Goal: Check status: Check status

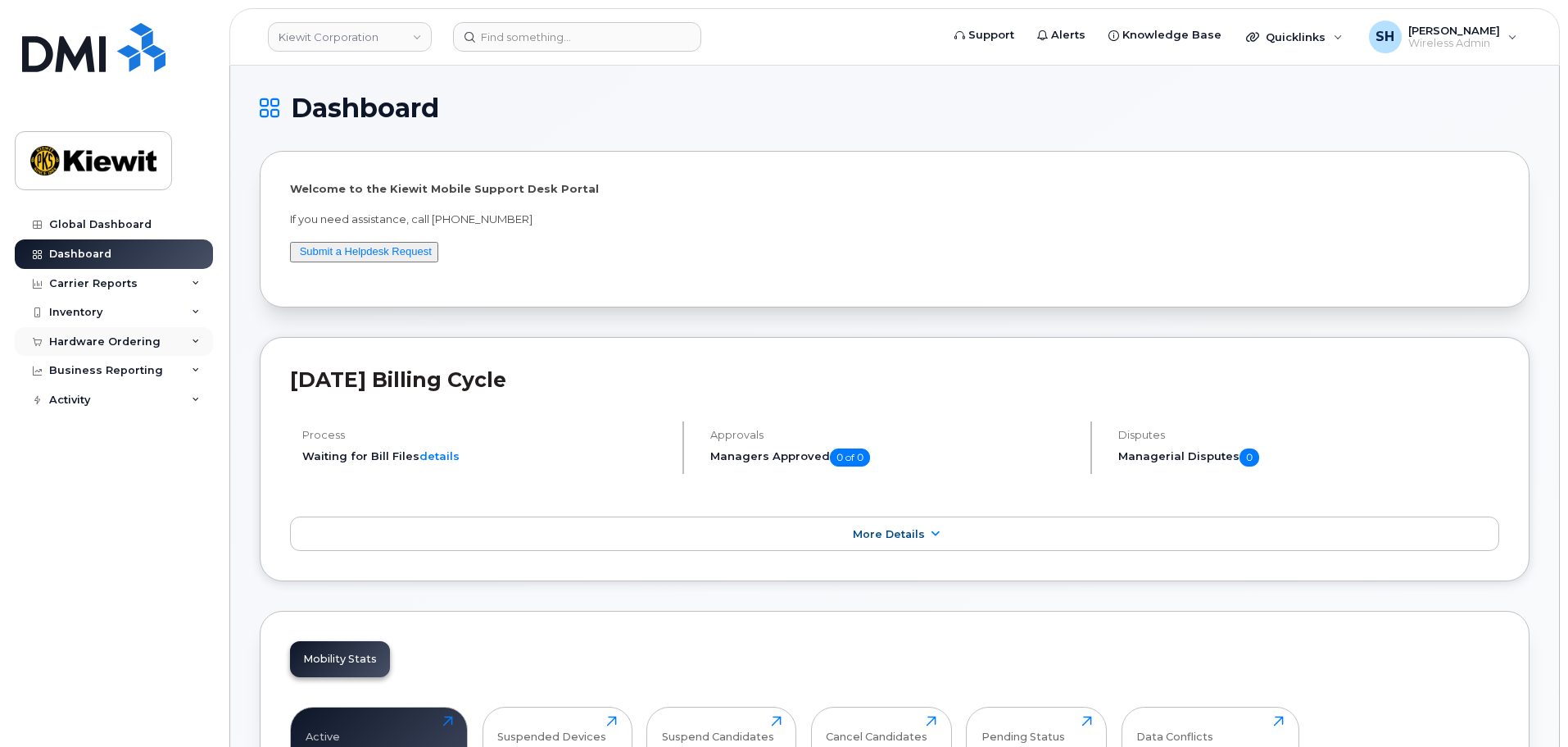
click at [200, 341] on div "Hardware Ordering" at bounding box center [114, 343] width 199 height 30
click at [87, 405] on div "Orders" at bounding box center [77, 403] width 40 height 15
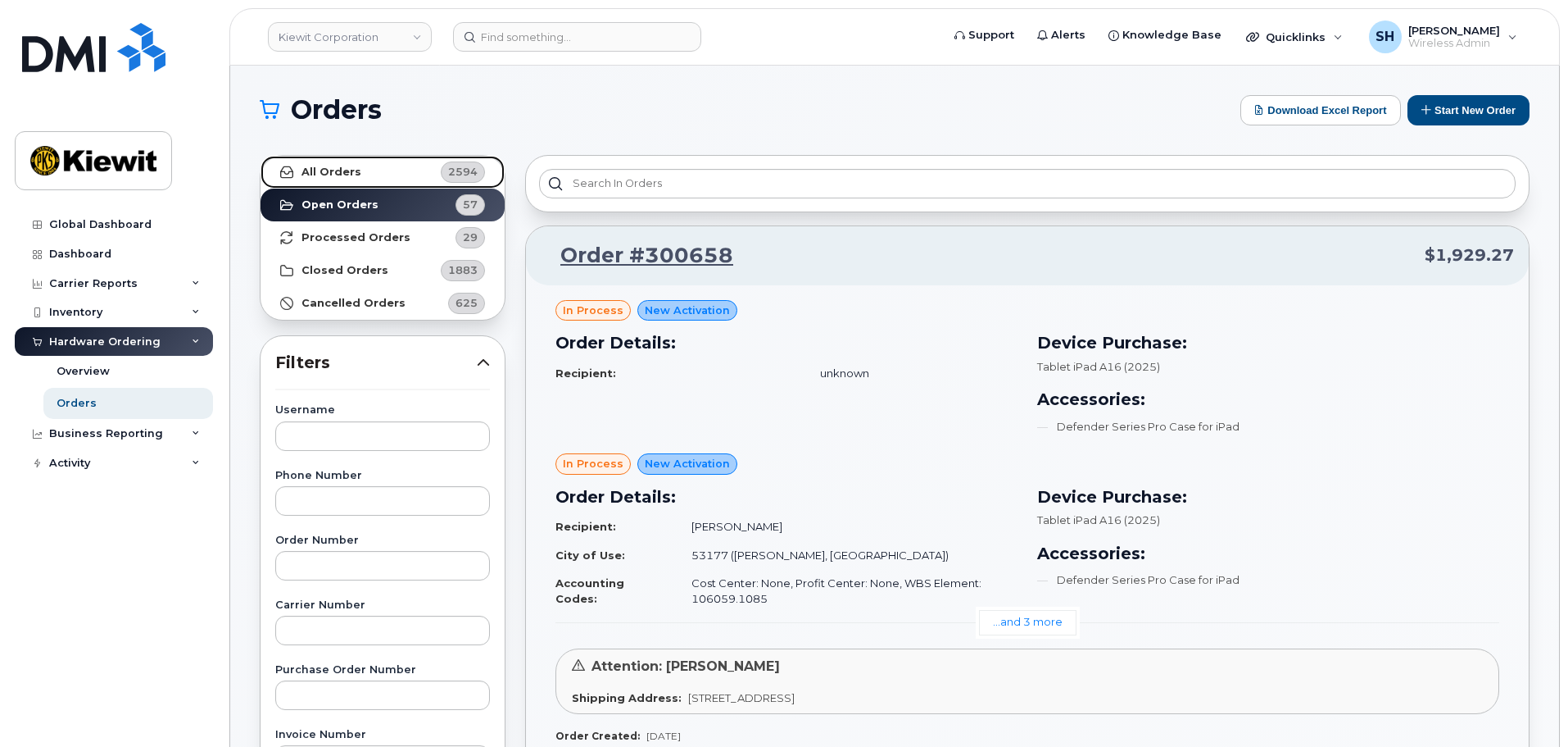
click at [345, 171] on strong "All Orders" at bounding box center [331, 172] width 60 height 13
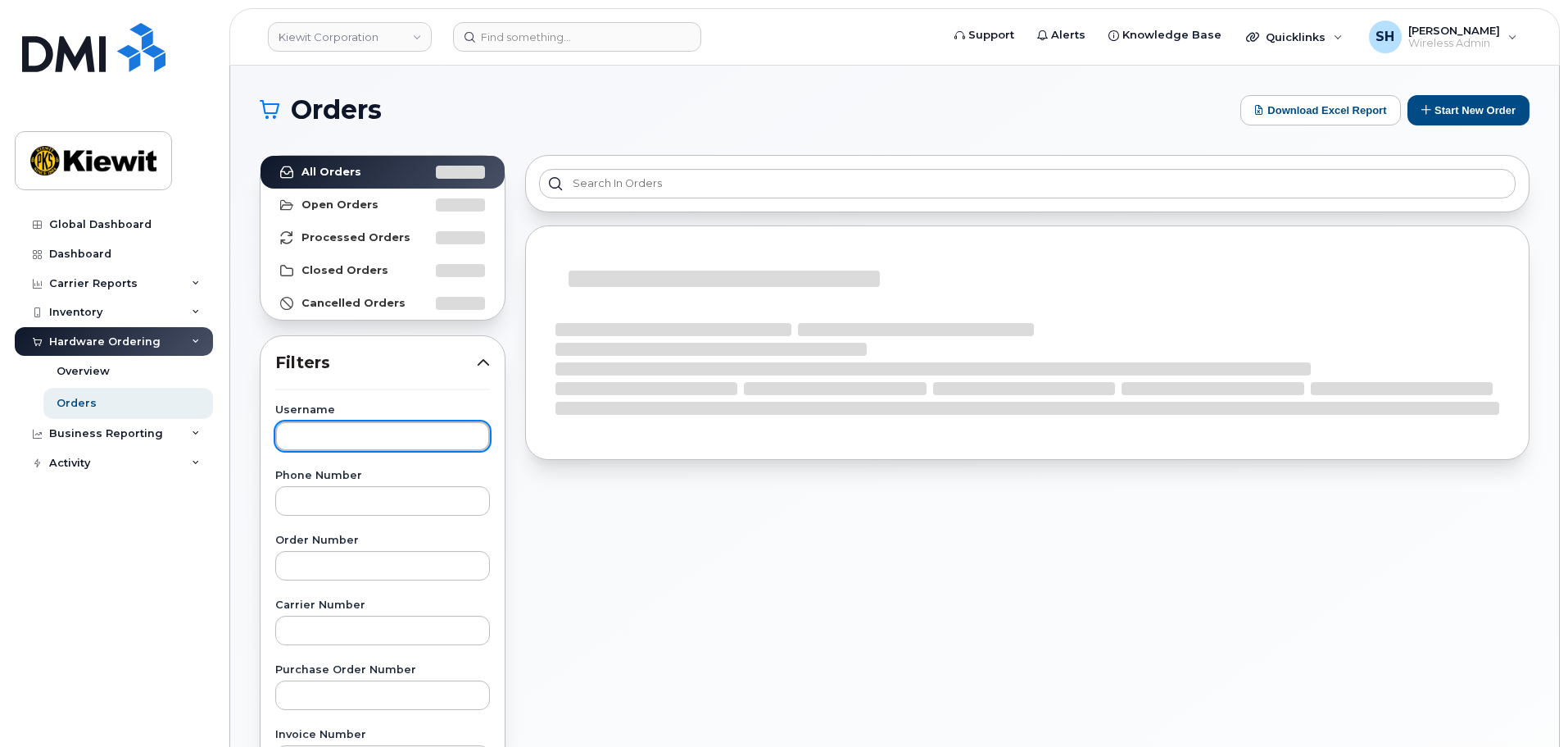
click at [366, 428] on input "text" at bounding box center [382, 436] width 215 height 30
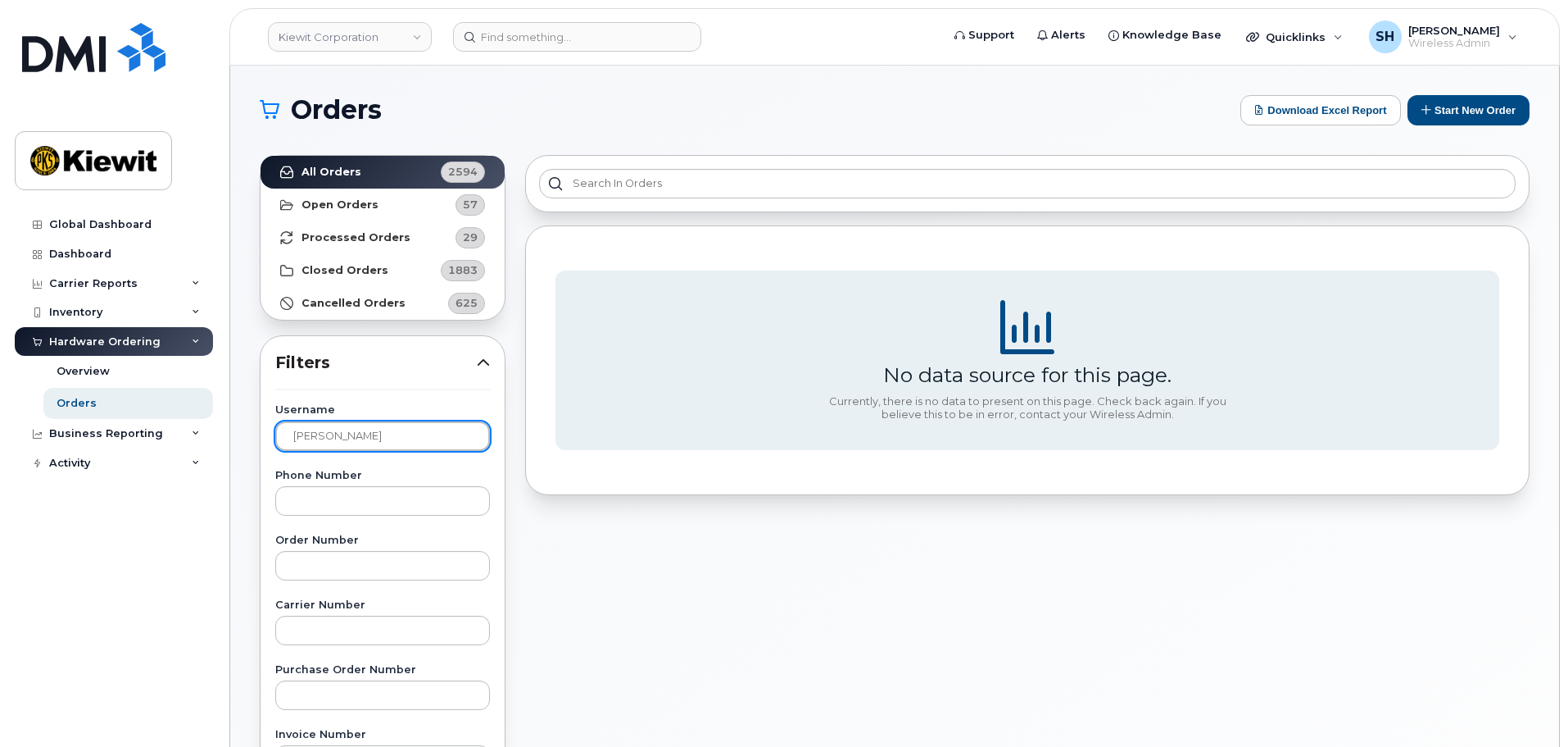
click at [366, 438] on input "Krystal Montgery" at bounding box center [382, 436] width 215 height 30
click at [434, 432] on input "Krystal Montgomery" at bounding box center [382, 436] width 215 height 30
type input "Krystal Montgomery"
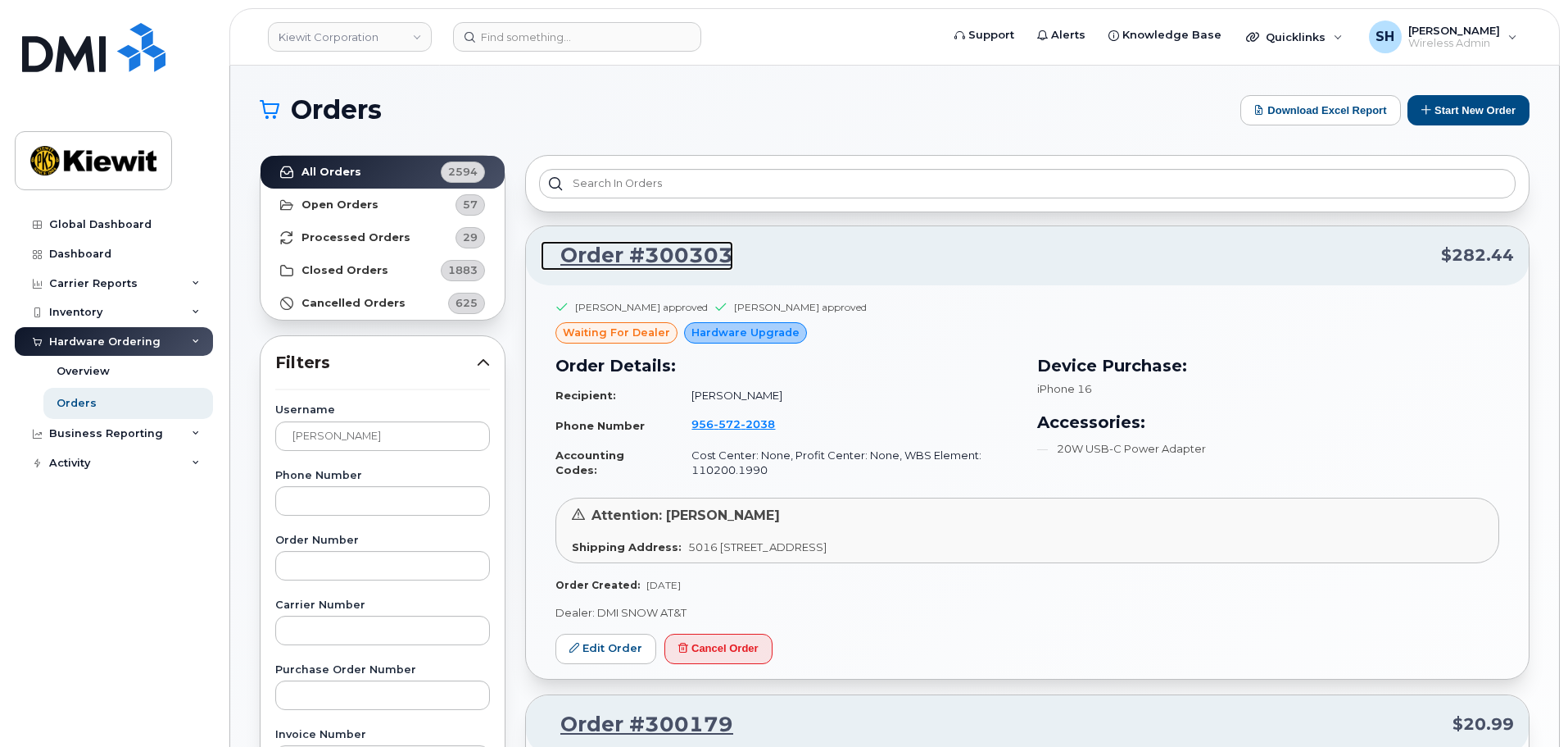
click at [662, 247] on link "Order #300303" at bounding box center [637, 256] width 193 height 30
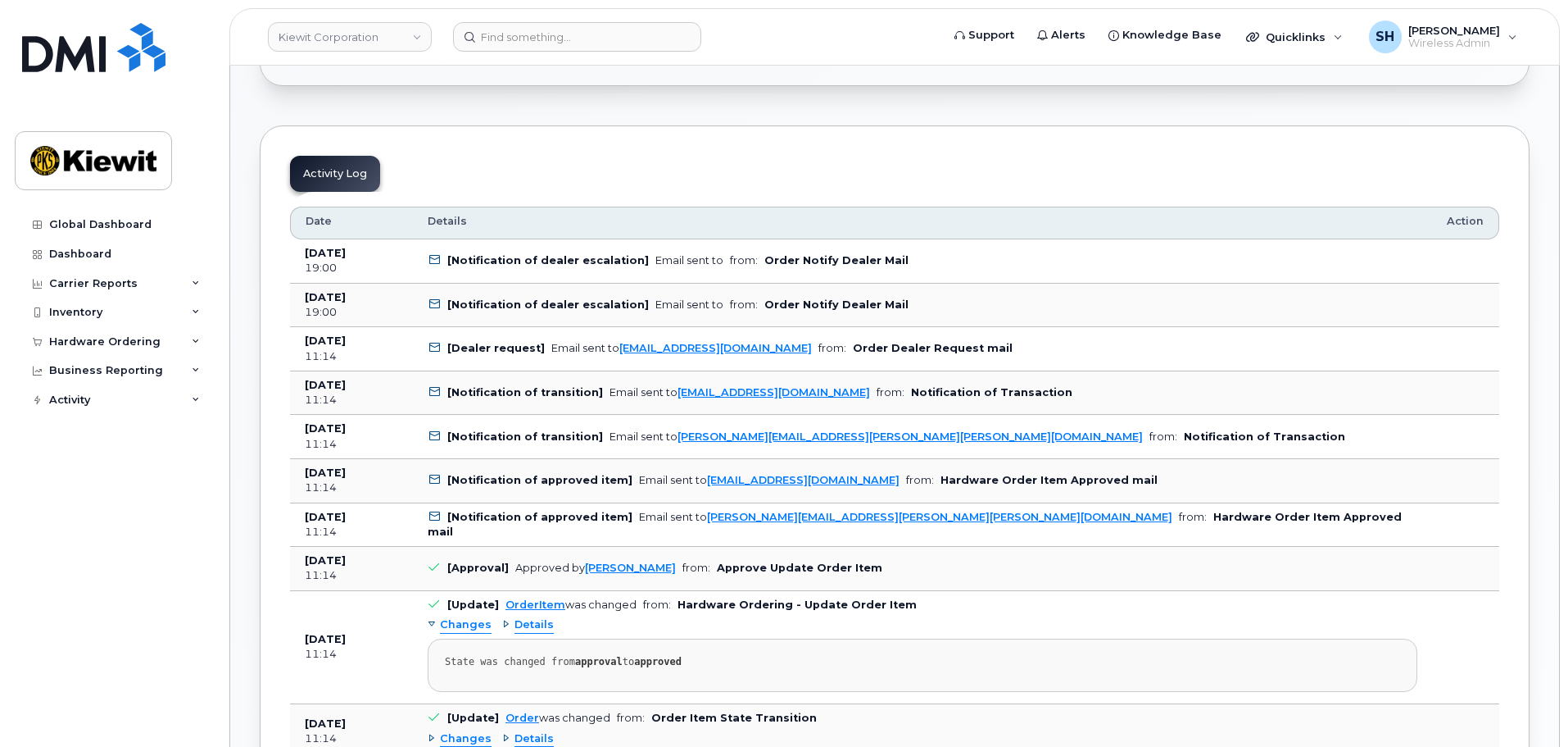
scroll to position [738, 0]
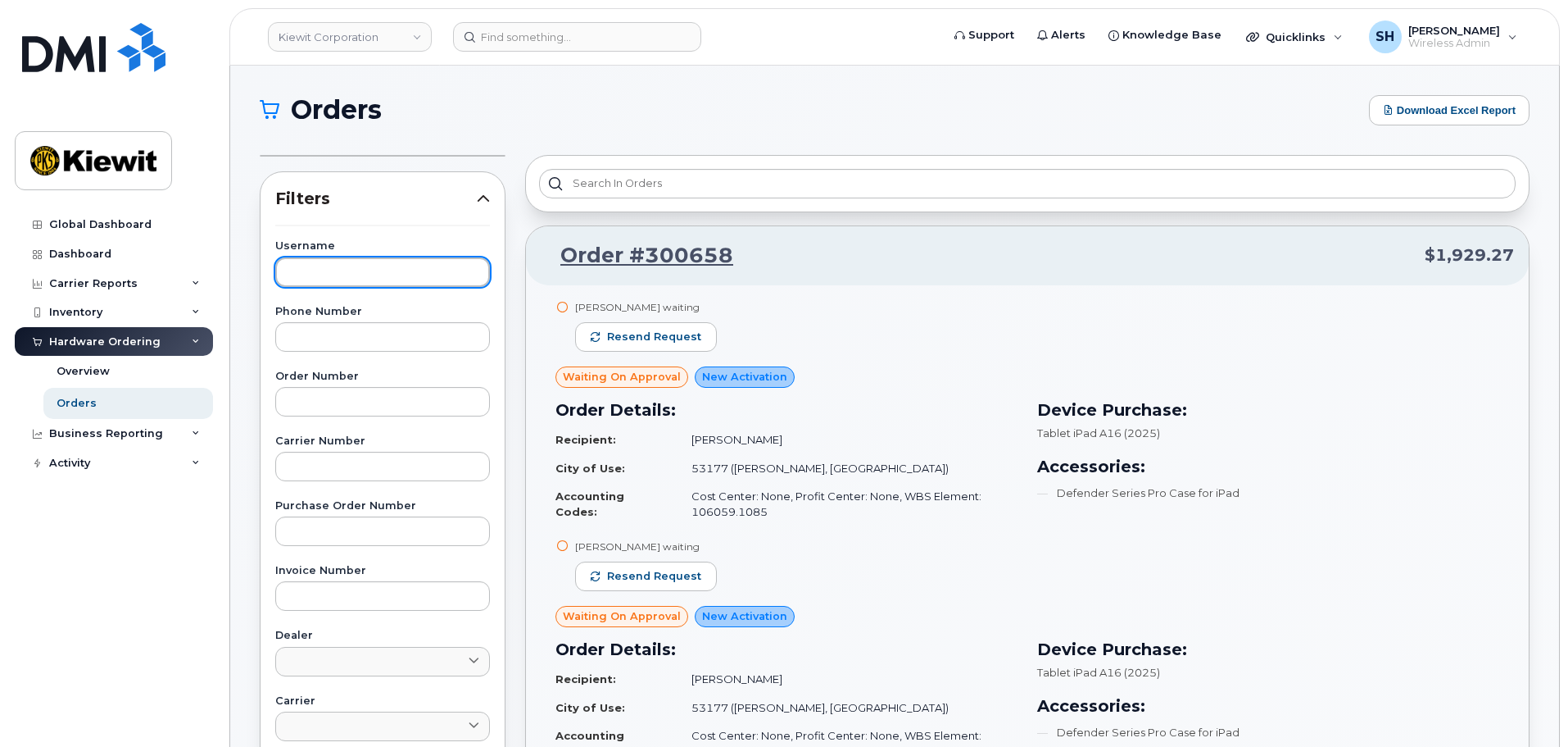
click at [339, 277] on input "text" at bounding box center [382, 273] width 215 height 30
type input "[PERSON_NAME]"
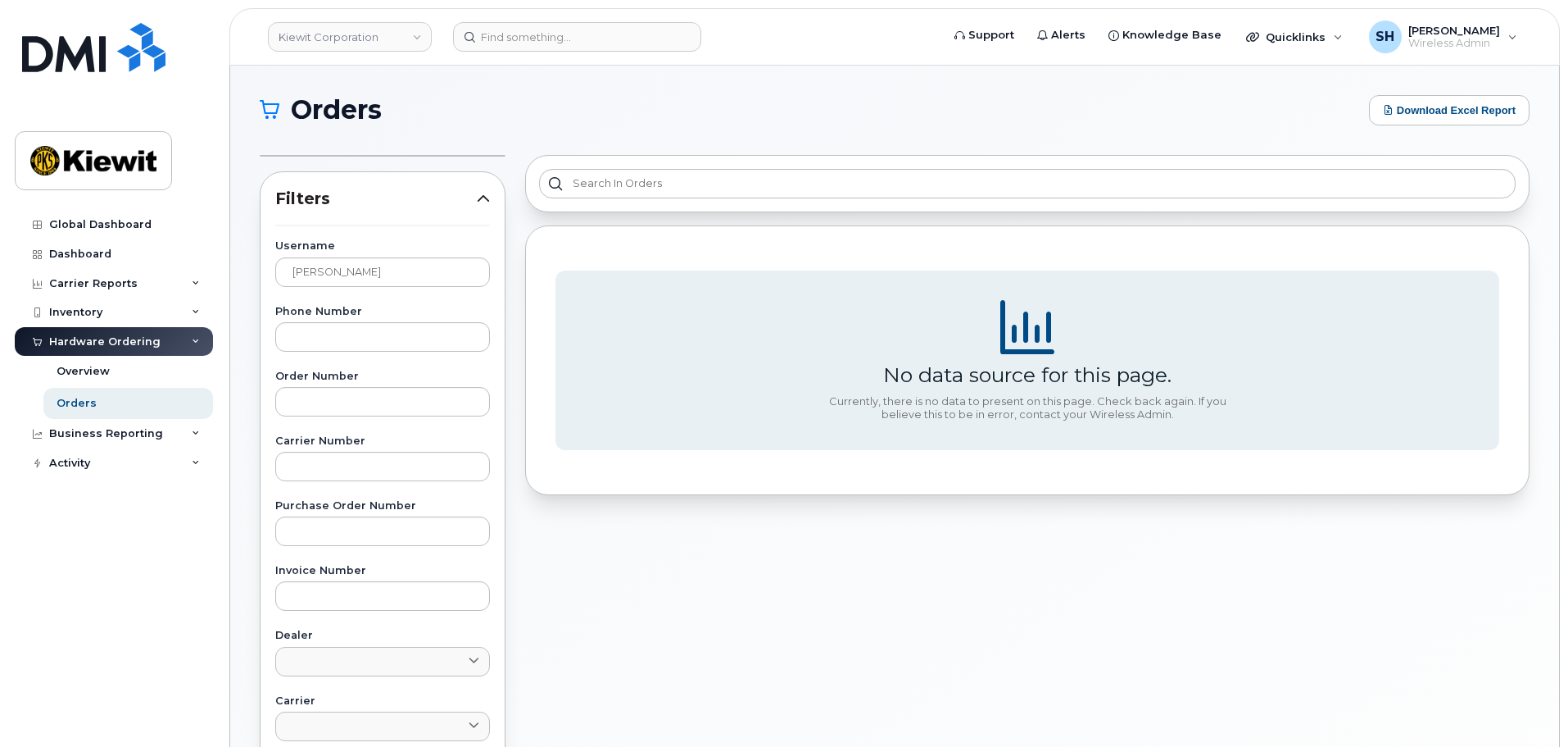
click at [483, 199] on icon at bounding box center [483, 198] width 13 height 13
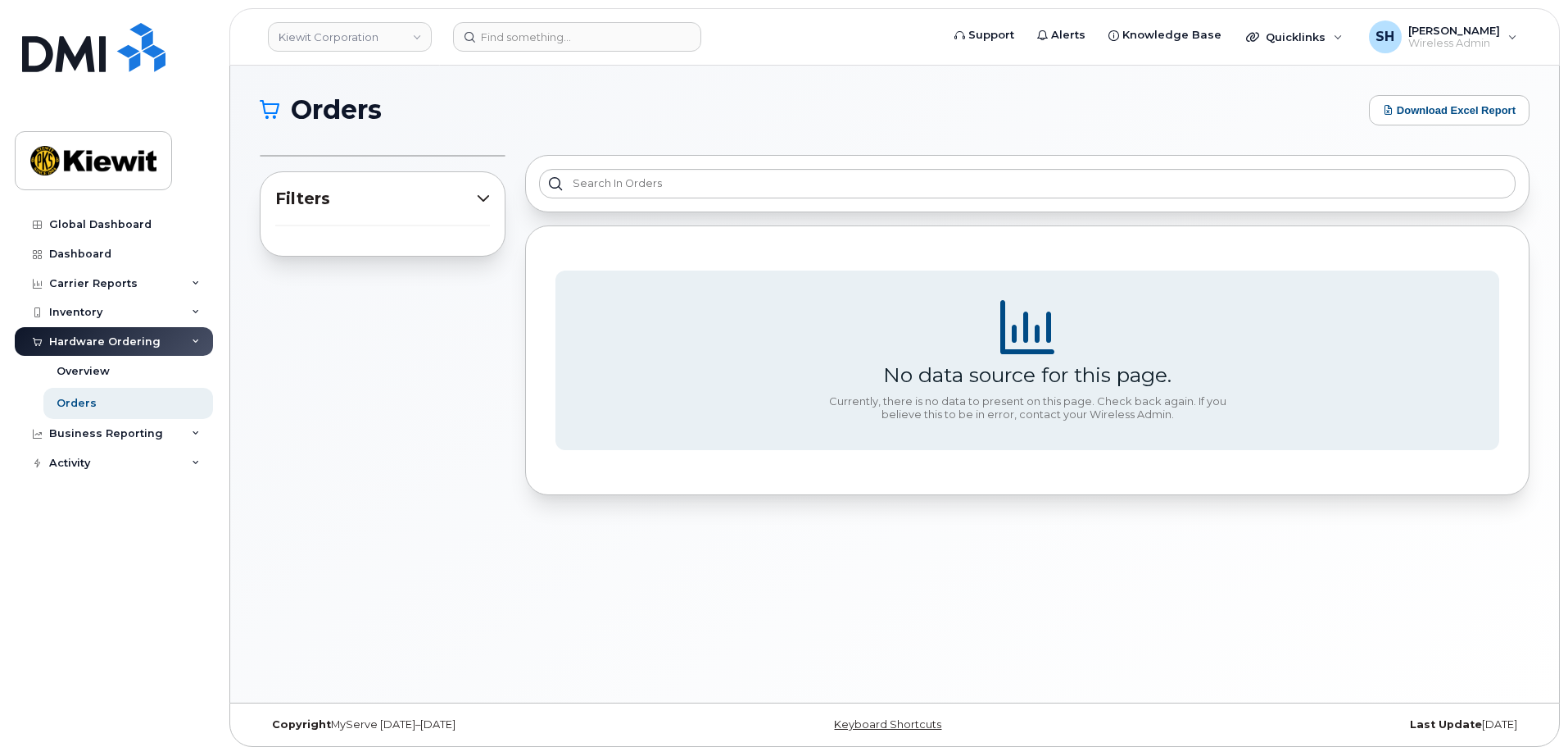
click at [154, 342] on div "Hardware Ordering" at bounding box center [105, 342] width 112 height 13
click at [144, 366] on div "Business Reporting" at bounding box center [106, 371] width 114 height 13
click at [197, 309] on icon at bounding box center [196, 313] width 8 height 8
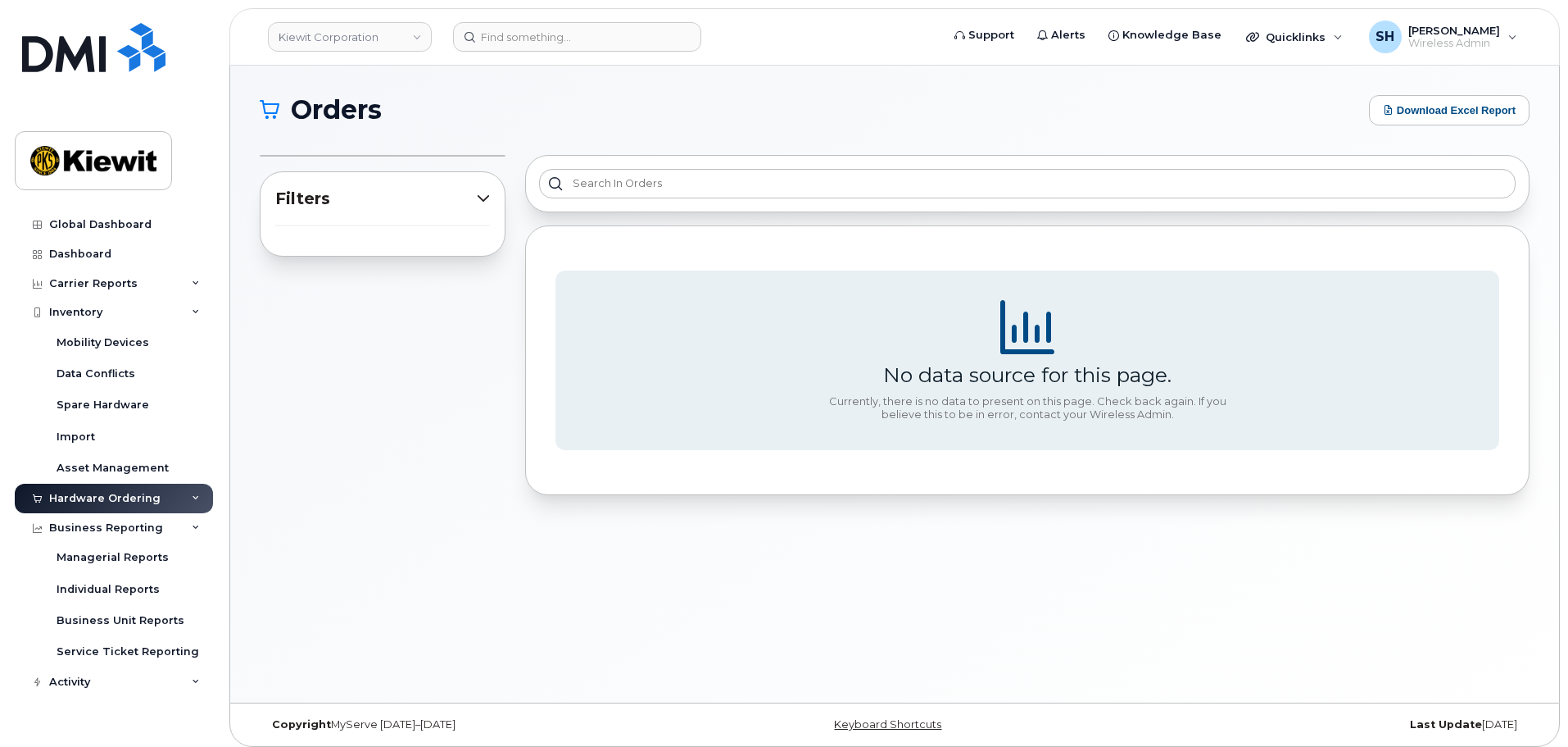
click at [195, 497] on icon at bounding box center [196, 498] width 8 height 8
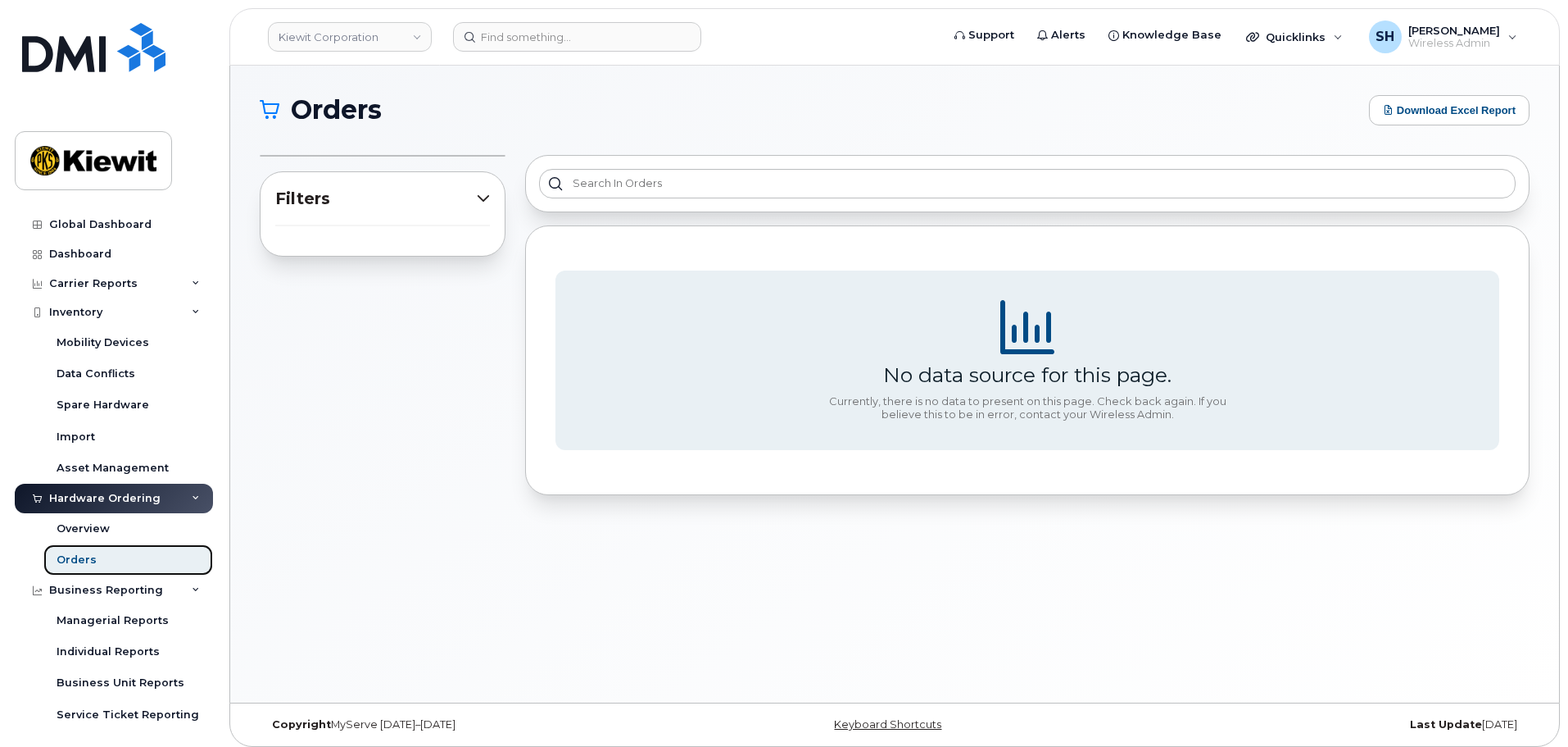
click at [85, 555] on div "Orders" at bounding box center [77, 559] width 40 height 15
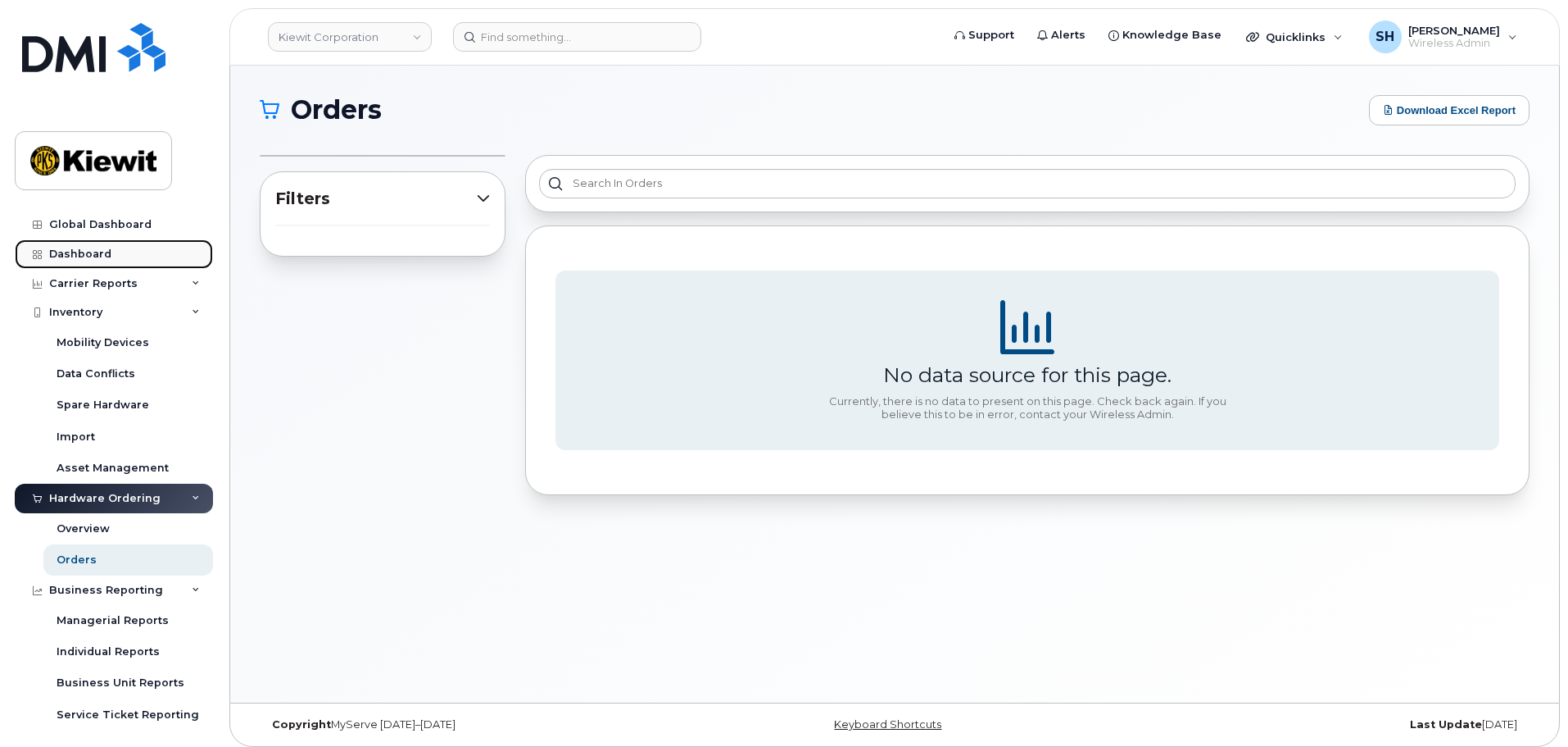
click at [103, 240] on link "Dashboard" at bounding box center [114, 255] width 199 height 30
click at [76, 259] on div "Dashboard" at bounding box center [80, 254] width 62 height 13
click at [74, 259] on div "Dashboard" at bounding box center [80, 254] width 62 height 13
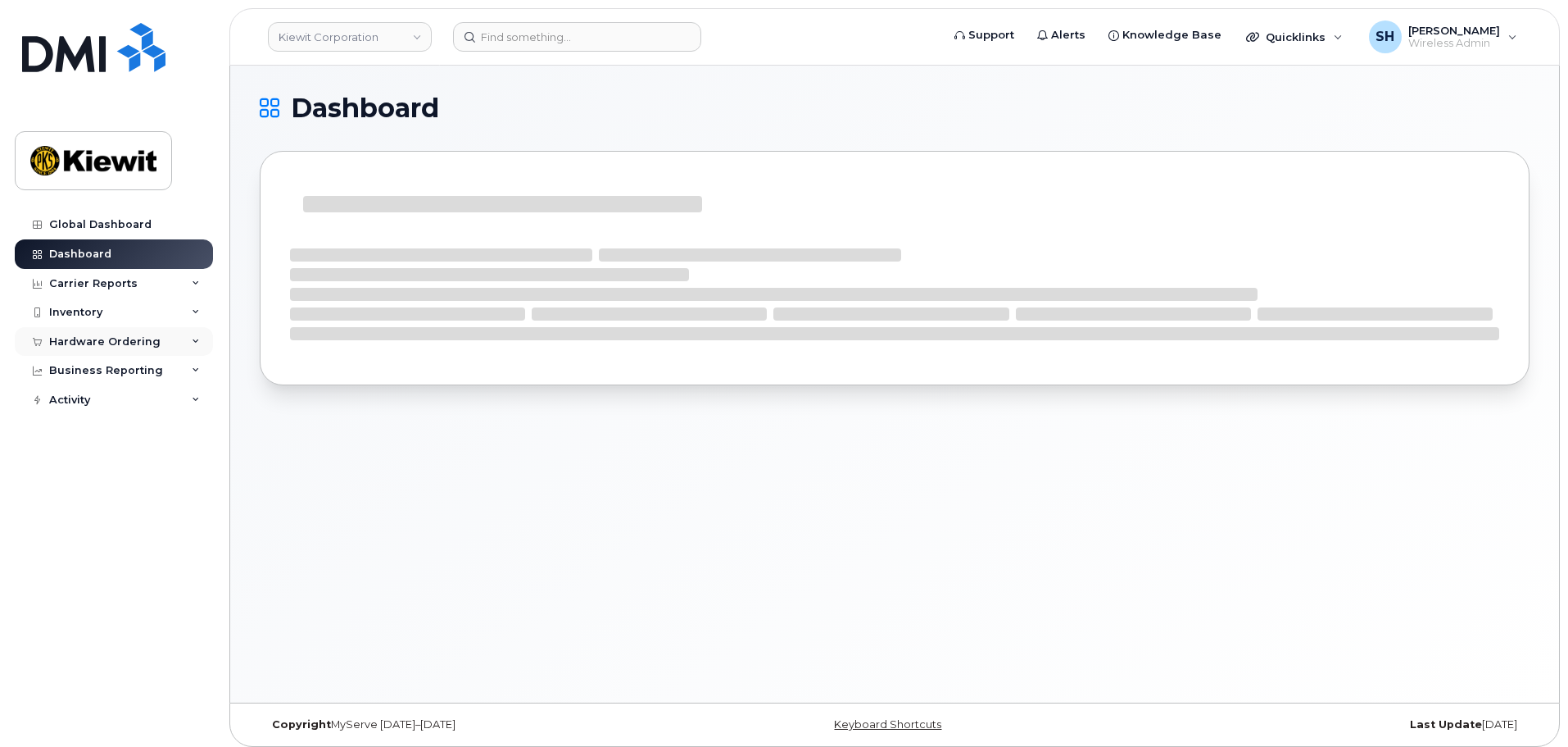
click at [191, 337] on div "Hardware Ordering" at bounding box center [114, 343] width 199 height 30
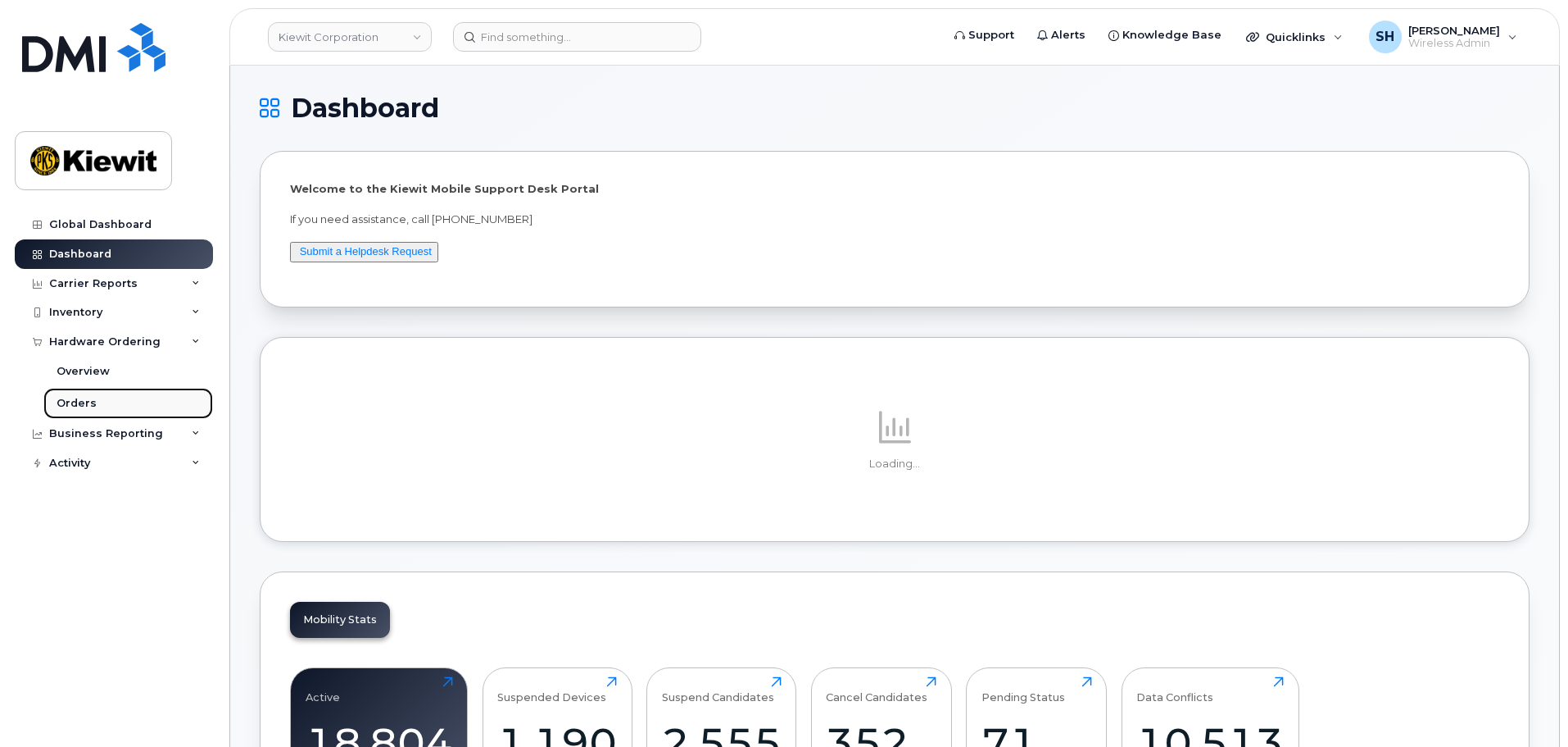
click at [84, 405] on div "Orders" at bounding box center [77, 403] width 40 height 15
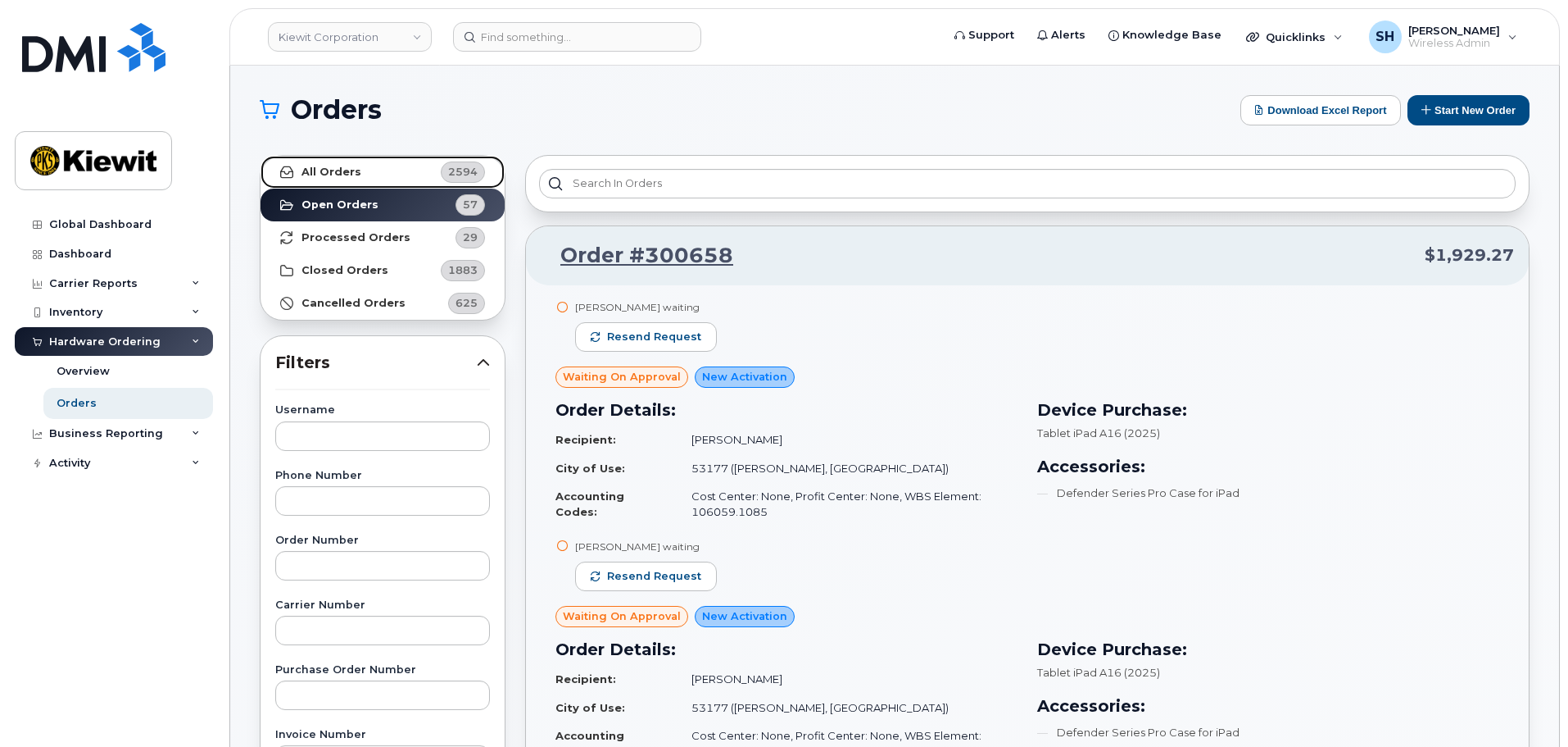
click at [372, 176] on link "All Orders 2594" at bounding box center [382, 172] width 245 height 33
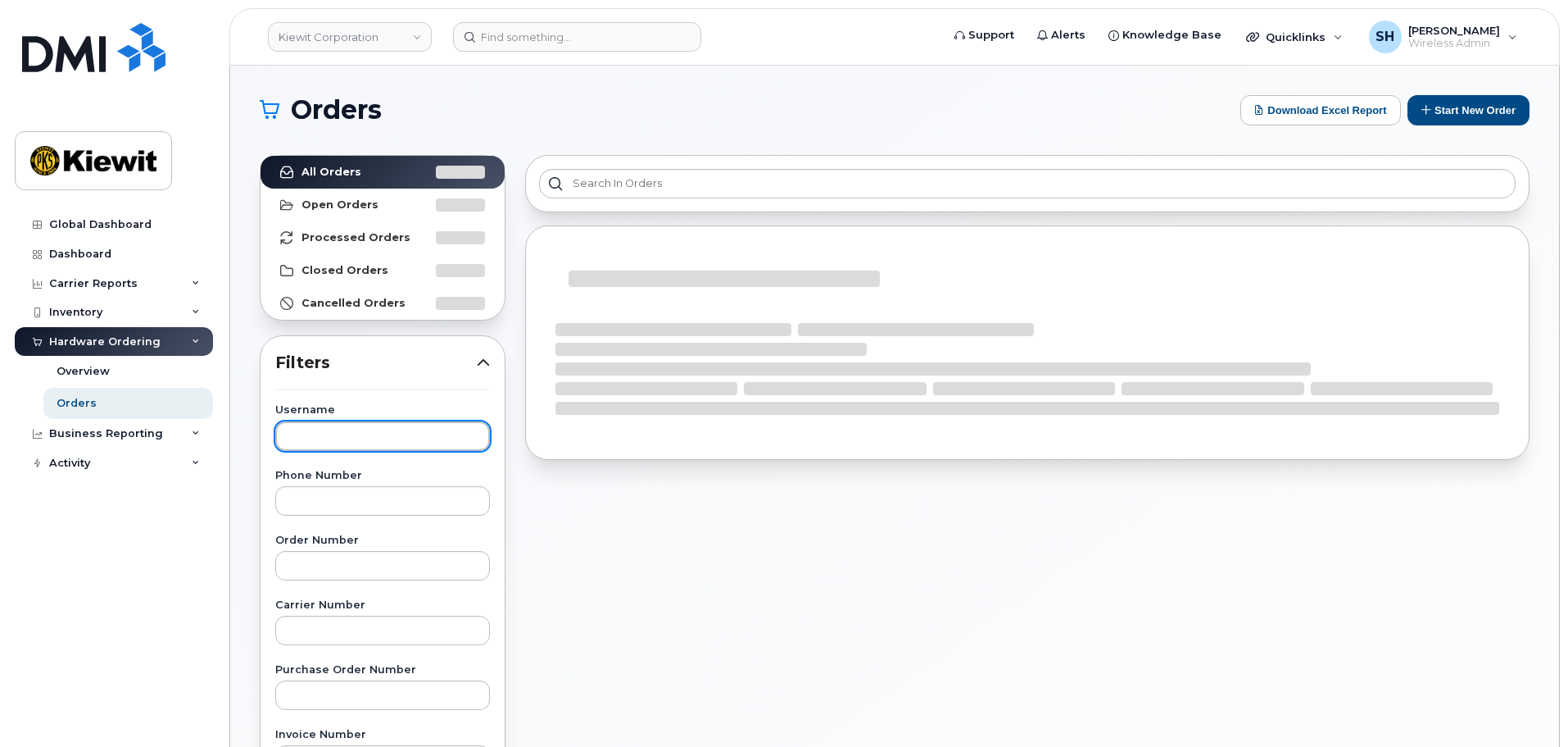
click at [371, 444] on input "text" at bounding box center [382, 436] width 215 height 30
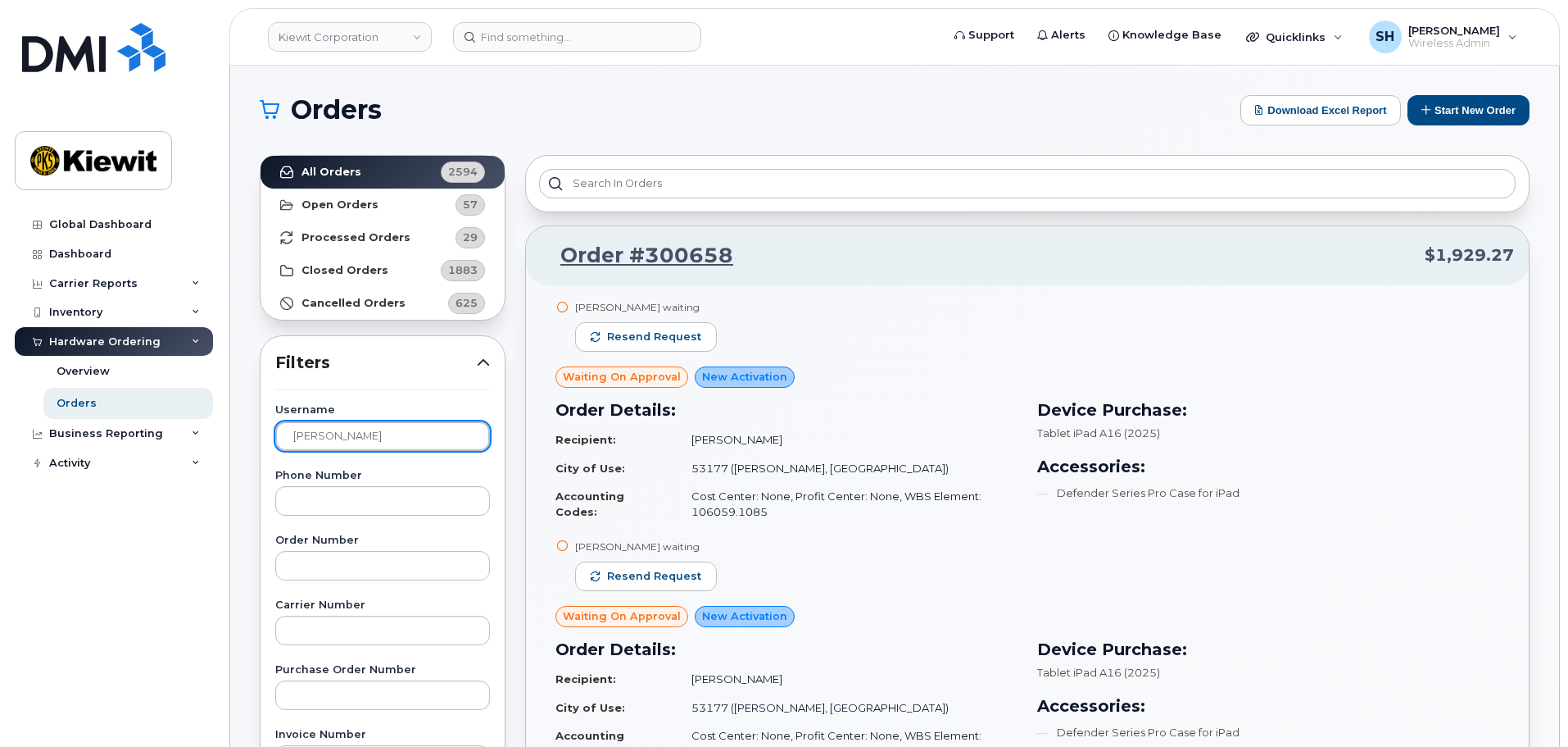
type input "[PERSON_NAME]"
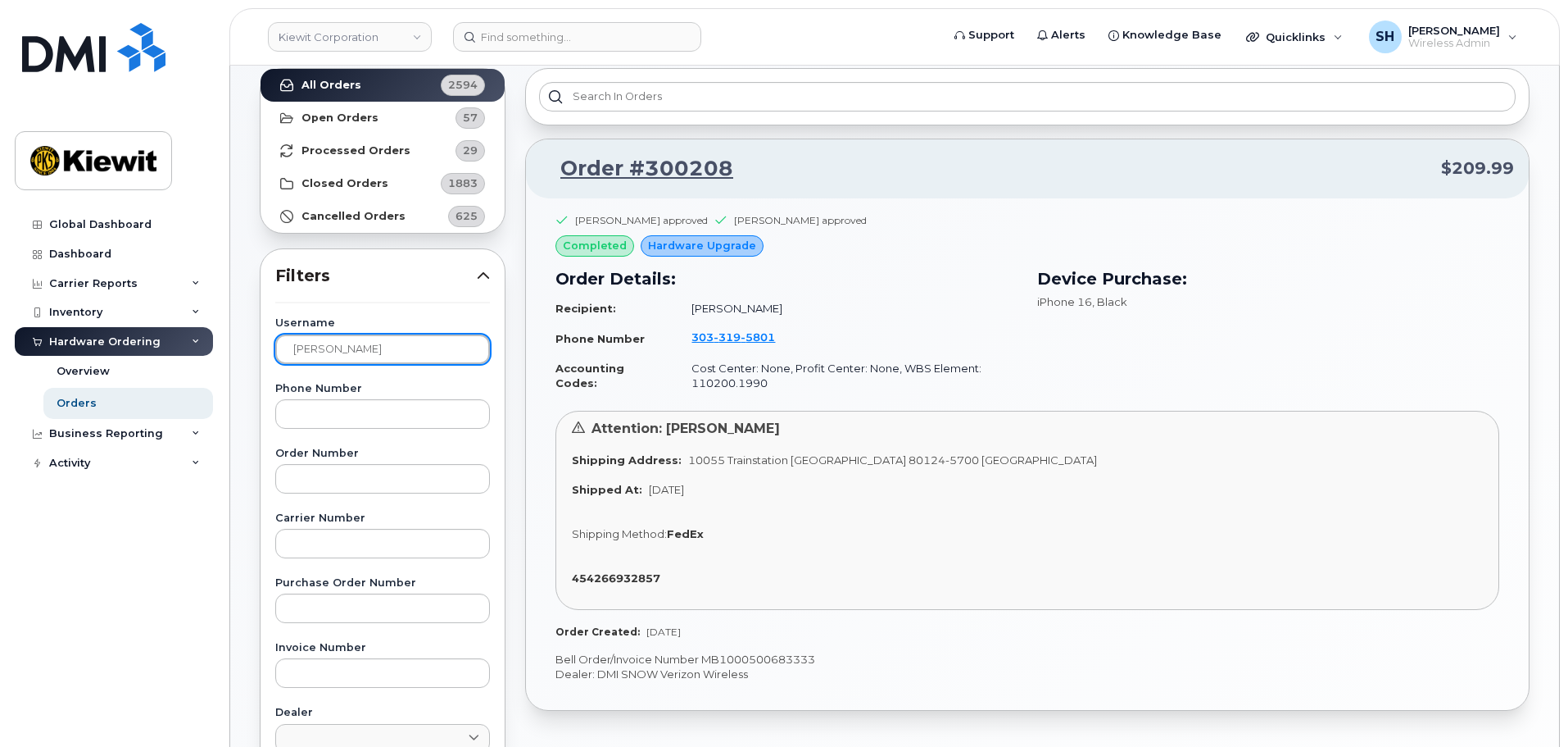
scroll to position [82, 0]
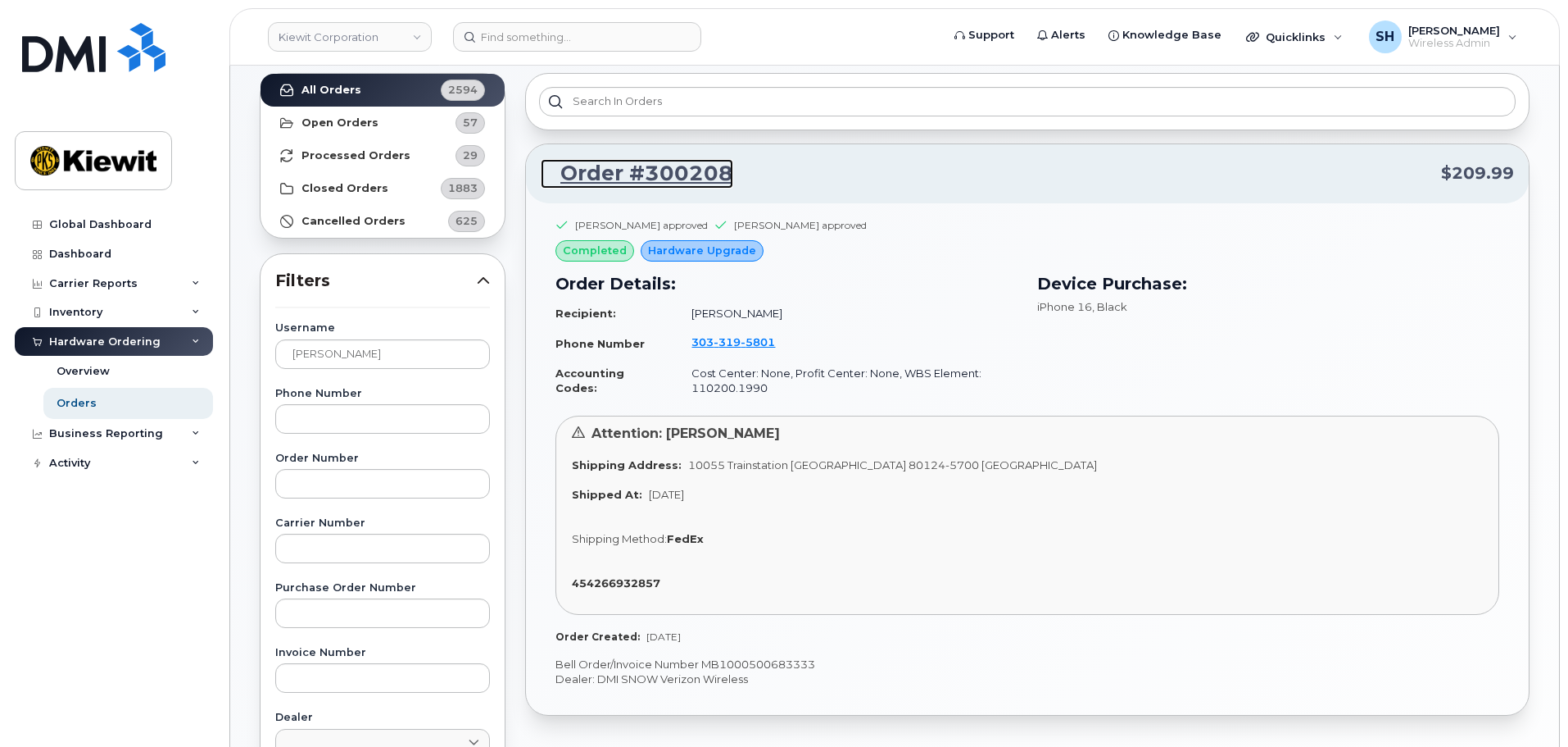
click at [667, 169] on link "Order #300208" at bounding box center [637, 174] width 193 height 30
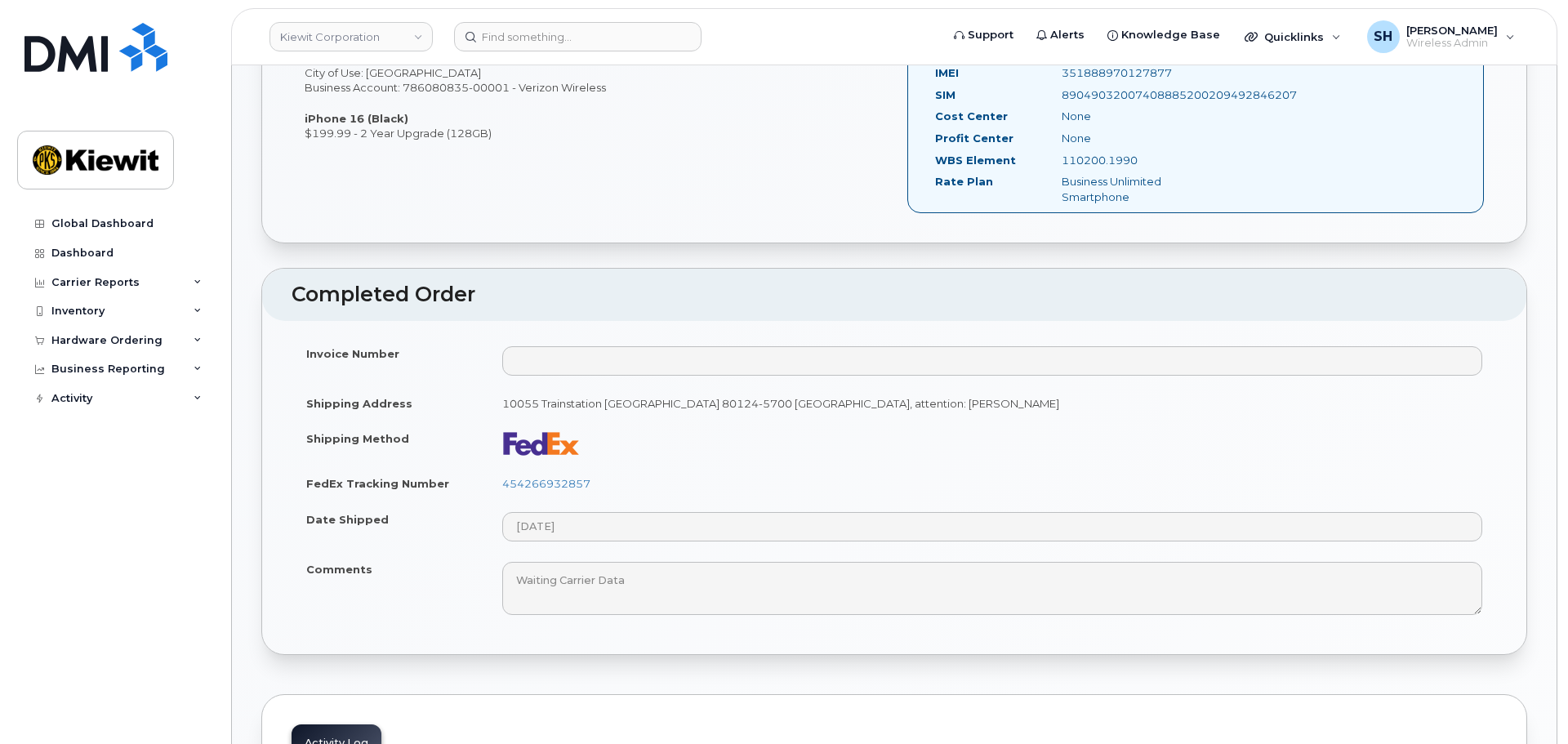
scroll to position [653, 0]
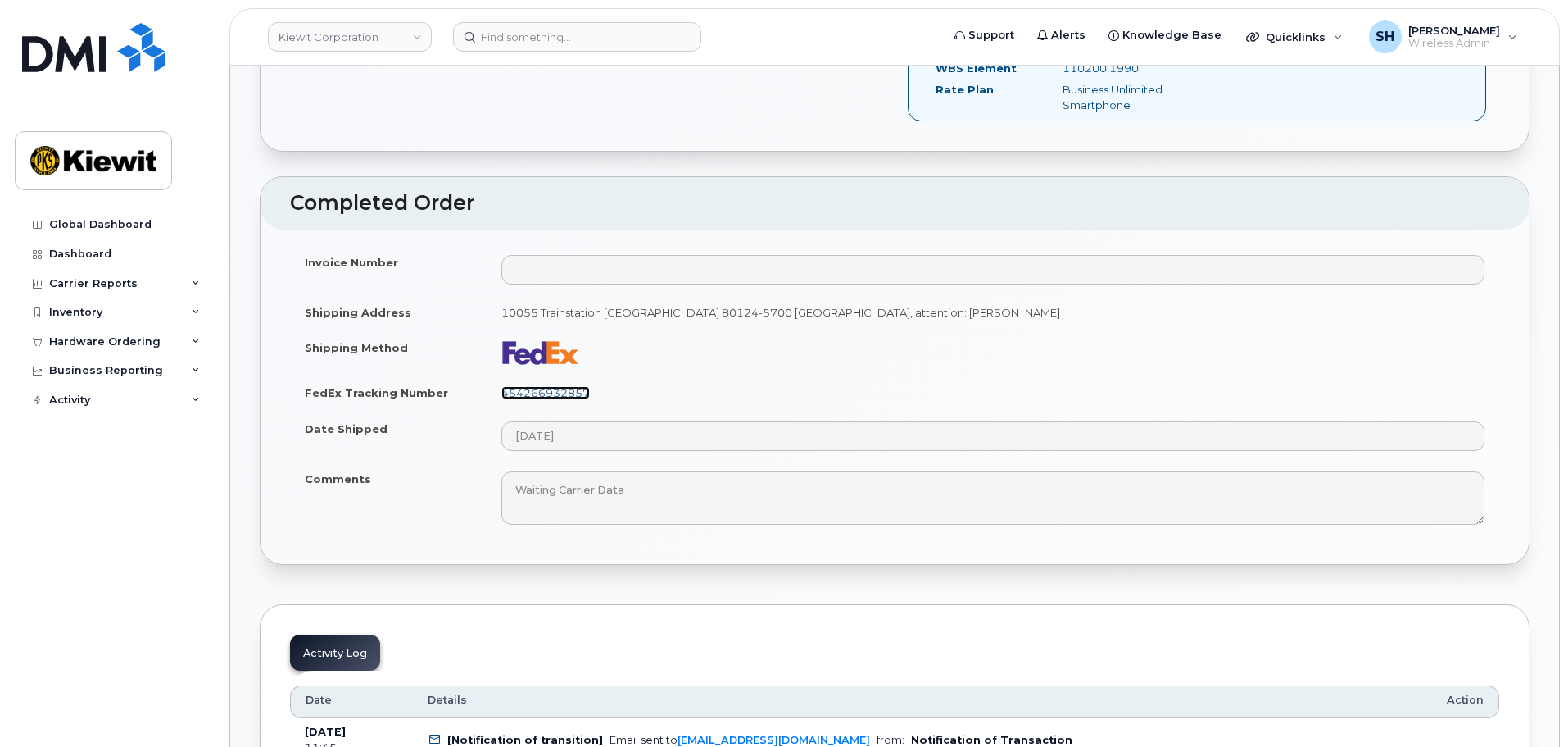
click at [553, 390] on link "454266932857" at bounding box center [545, 392] width 89 height 13
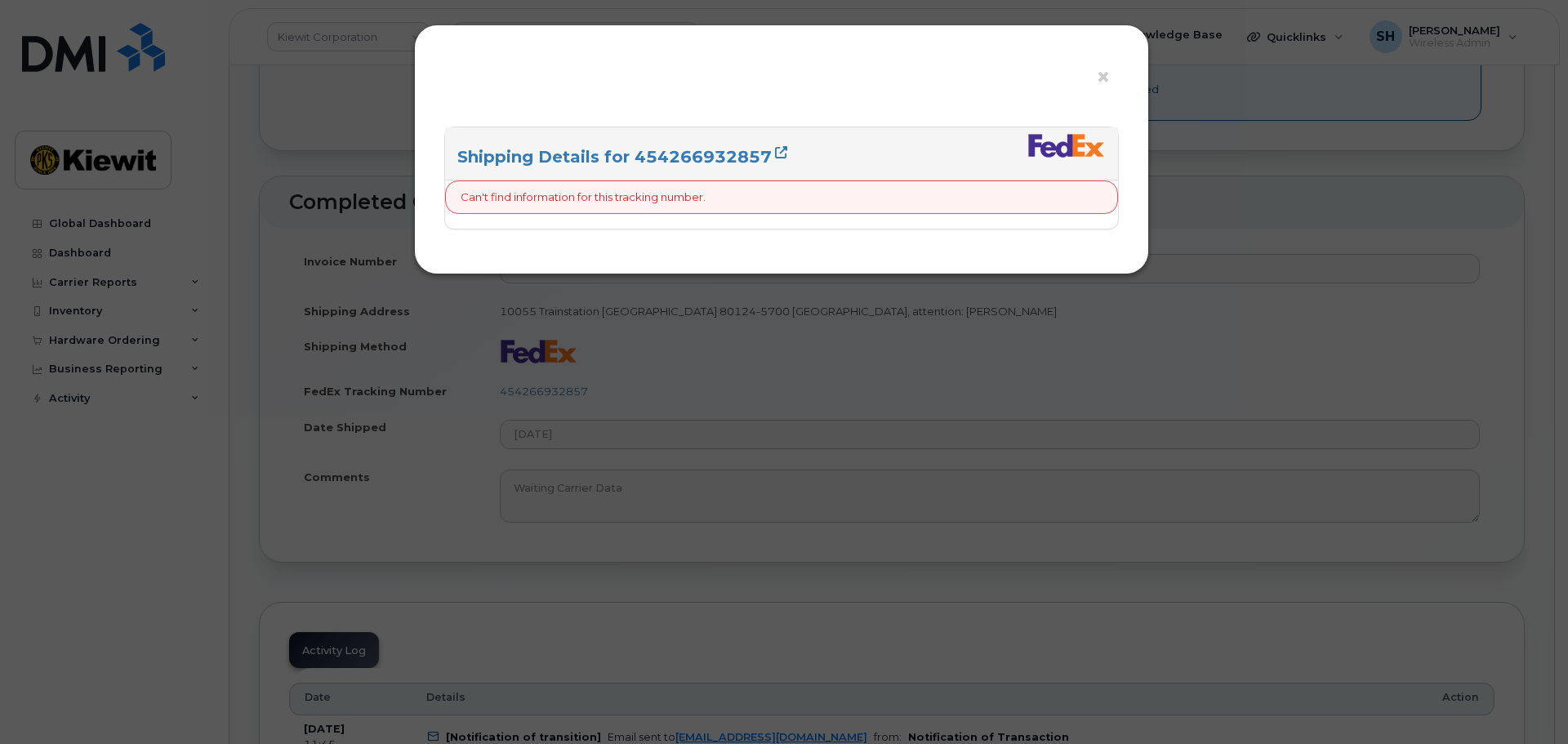
click at [618, 399] on div "× Shipping Details for 454266932857 Can't find information for this tracking nu…" at bounding box center [784, 372] width 1568 height 744
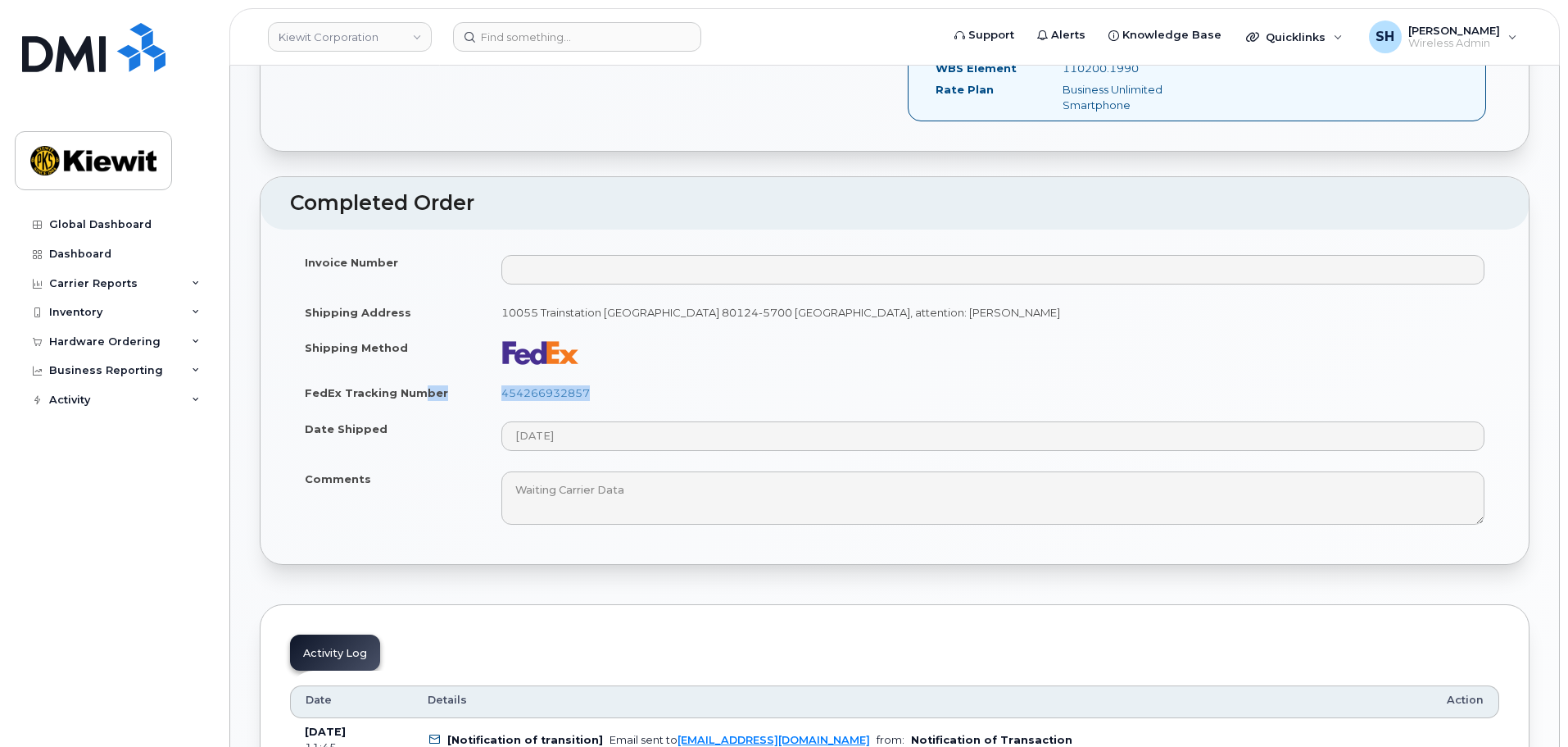
drag, startPoint x: 593, startPoint y: 392, endPoint x: 422, endPoint y: 395, distance: 171.0
click at [422, 395] on tr "FedEx Tracking Number 454266932857" at bounding box center [895, 392] width 1210 height 36
drag, startPoint x: 654, startPoint y: 391, endPoint x: 598, endPoint y: 392, distance: 56.0
click at [653, 391] on td "454266932857" at bounding box center [993, 392] width 1013 height 36
click at [596, 395] on td "454266932857" at bounding box center [993, 392] width 1013 height 36
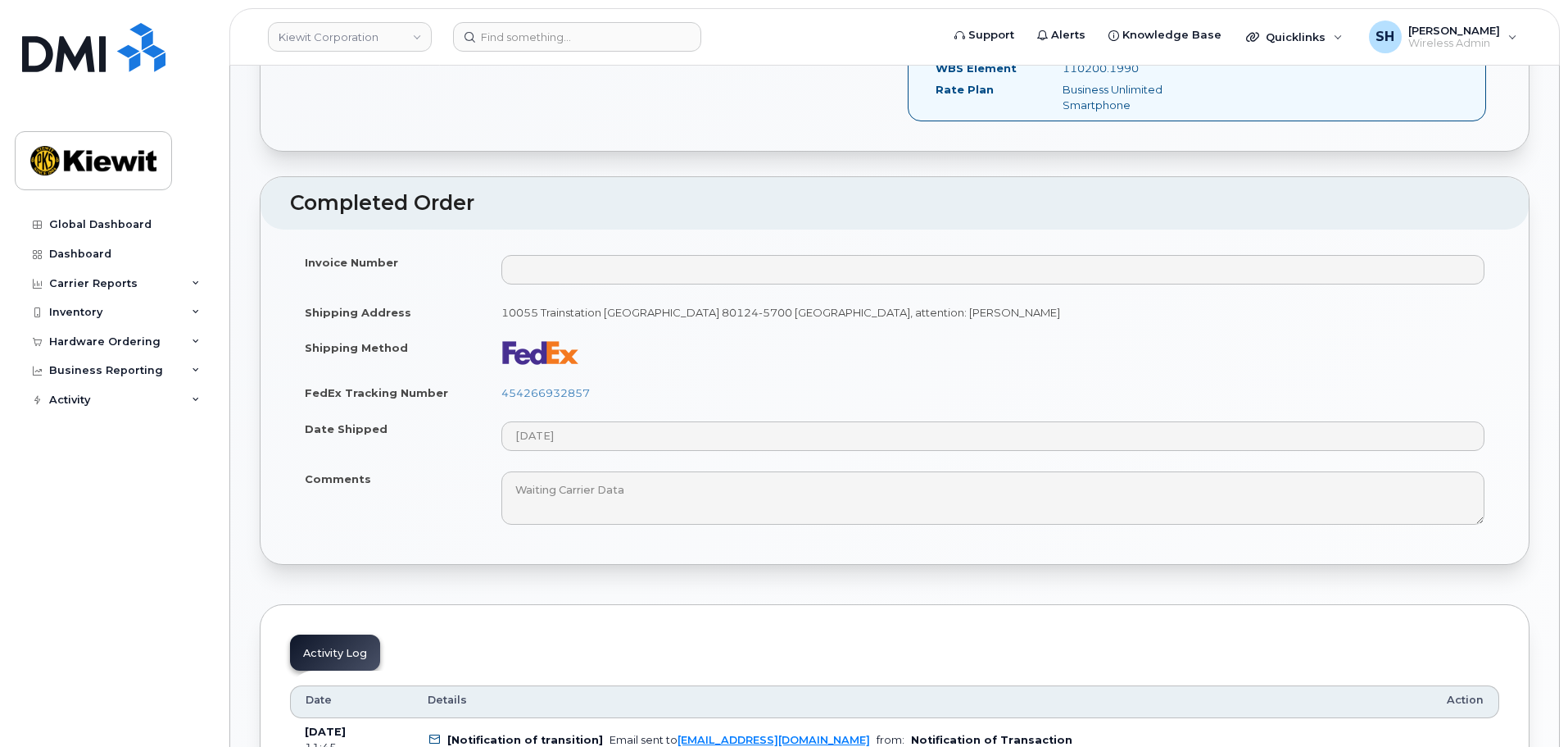
drag, startPoint x: 538, startPoint y: 389, endPoint x: 871, endPoint y: 333, distance: 337.7
click at [871, 333] on td at bounding box center [993, 352] width 1013 height 45
click at [574, 389] on link "454266932857" at bounding box center [545, 392] width 89 height 13
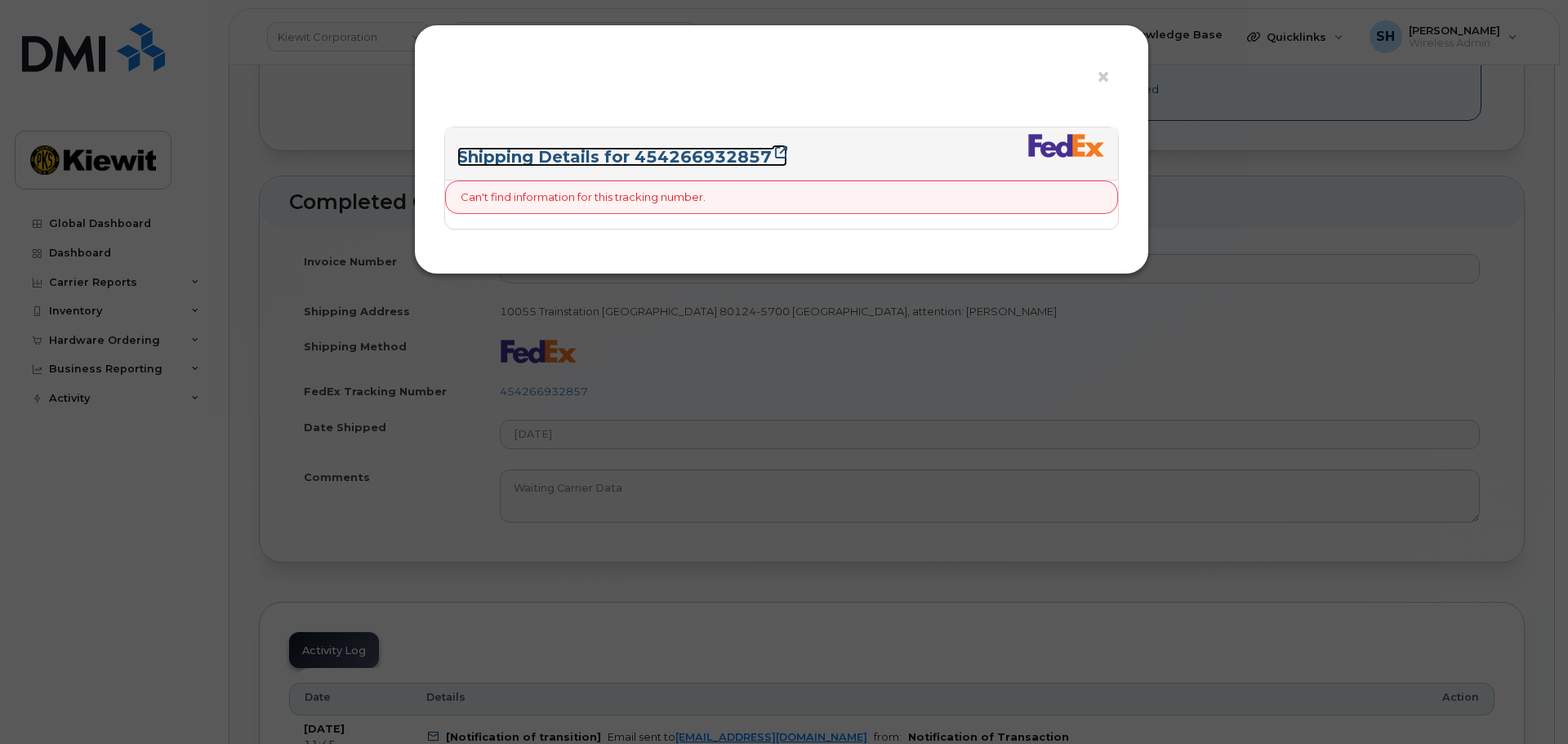
click at [637, 153] on link "Shipping Details for 454266932857" at bounding box center [623, 157] width 330 height 20
